Goal: Information Seeking & Learning: Understand process/instructions

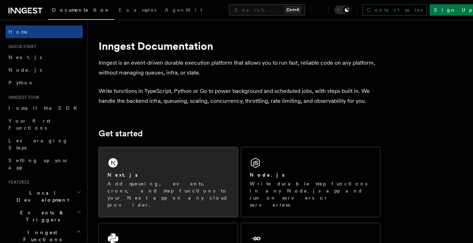
click at [129, 163] on div "Next.js Add queueing, events, crons, and step functions to your Next app on any…" at bounding box center [168, 181] width 139 height 69
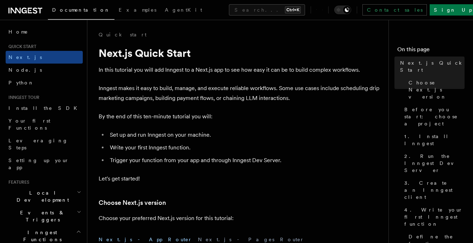
click at [157, 177] on p "Let's get started!" at bounding box center [240, 178] width 282 height 10
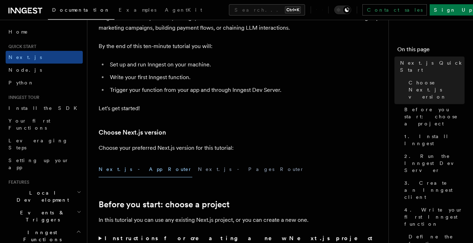
scroll to position [70, 0]
click at [133, 169] on button "Next.js - App Router" at bounding box center [146, 169] width 94 height 16
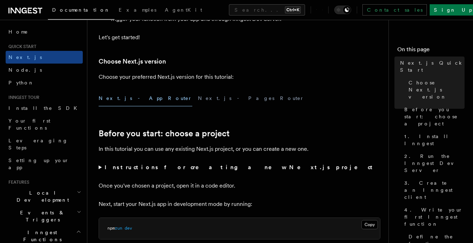
scroll to position [127, 0]
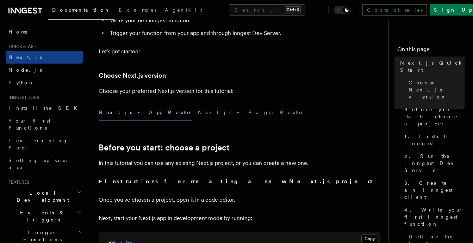
click at [130, 111] on button "Next.js - App Router" at bounding box center [146, 112] width 94 height 16
click at [126, 110] on button "Next.js - App Router" at bounding box center [146, 112] width 94 height 16
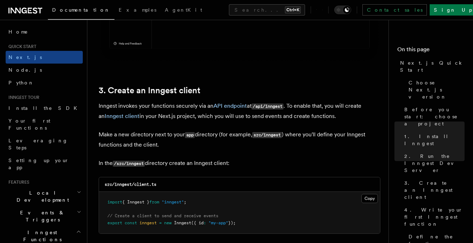
scroll to position [804, 0]
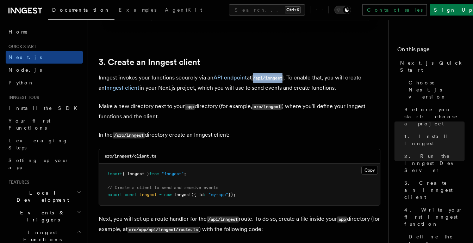
drag, startPoint x: 255, startPoint y: 78, endPoint x: 286, endPoint y: 77, distance: 31.0
click at [284, 77] on code "/api/inngest" at bounding box center [268, 78] width 32 height 6
copy code "/api/inngest"
click at [371, 170] on button "Copy Copied" at bounding box center [370, 169] width 17 height 9
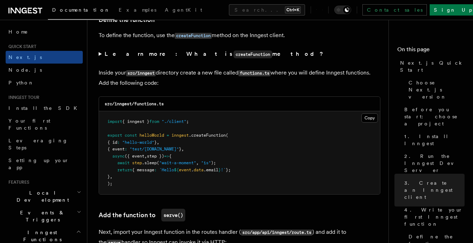
scroll to position [1213, 0]
